Goal: Find specific page/section: Find specific page/section

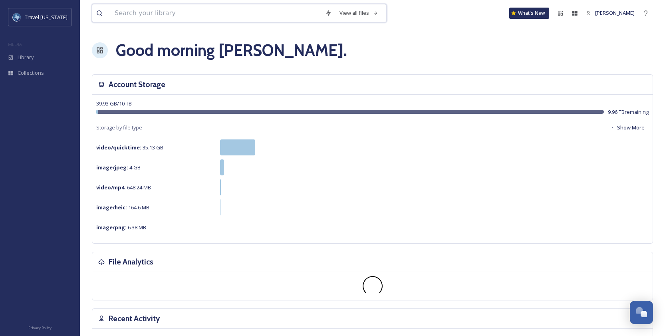
click at [180, 10] on input at bounding box center [216, 13] width 210 height 18
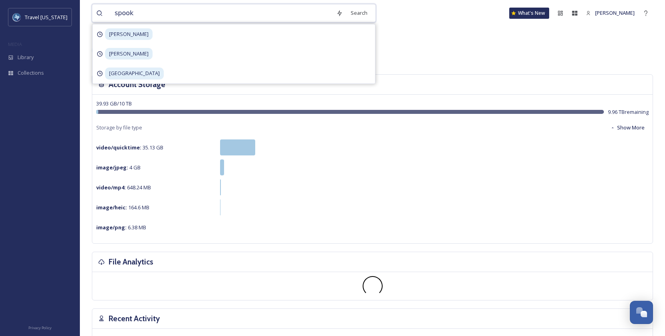
type input "spooky"
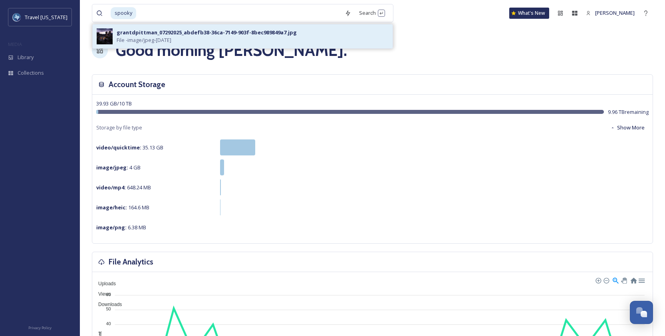
click at [215, 29] on div "grantdpittman_07292025_abdefb38-36ca-7149-903f-8bec989849a7.jpg" at bounding box center [207, 33] width 180 height 8
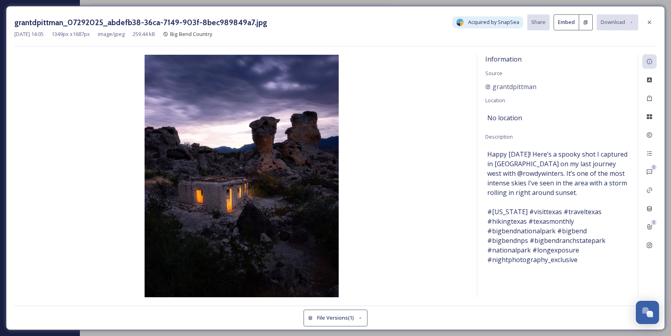
click at [343, 227] on img at bounding box center [241, 176] width 454 height 242
click at [304, 228] on img at bounding box center [241, 176] width 454 height 242
